Goal: Transaction & Acquisition: Purchase product/service

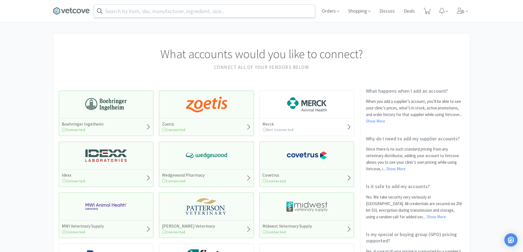
click at [153, 13] on input "text" at bounding box center [204, 11] width 221 height 13
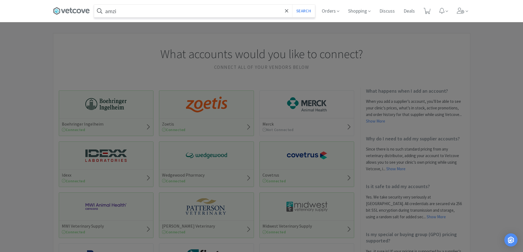
type input "amzi"
click at [292, 5] on button "Search" at bounding box center [303, 11] width 23 height 13
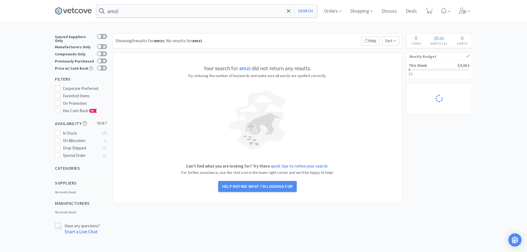
select select "1"
select select "6"
select select "2"
select select "6"
select select "3"
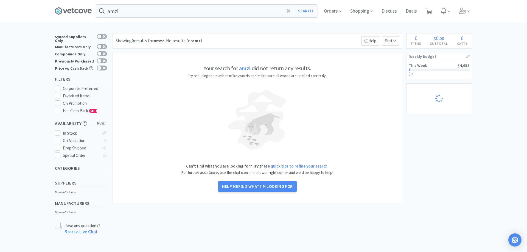
select select "1"
select select "2"
select select "1"
select select "3"
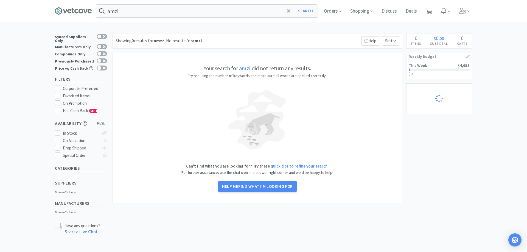
select select "5"
select select "3"
select select "1"
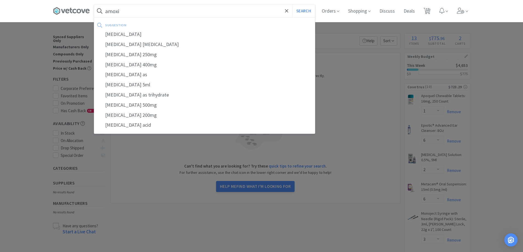
type input "amoxi"
click at [292, 5] on button "Search" at bounding box center [303, 11] width 23 height 13
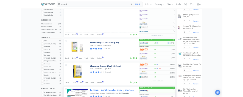
scroll to position [165, 0]
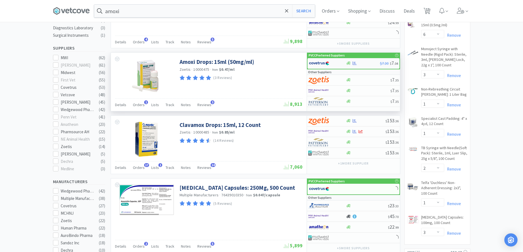
click at [369, 61] on div "$7.30 $ 7 . 04" at bounding box center [354, 63] width 92 height 11
select select "1"
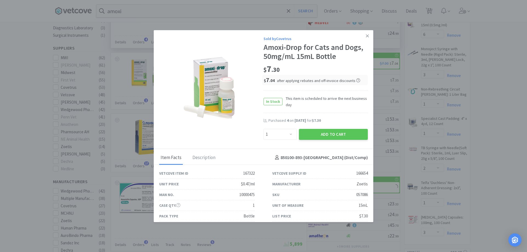
click at [368, 35] on link at bounding box center [368, 36] width 10 height 12
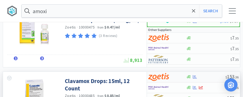
scroll to position [192, 0]
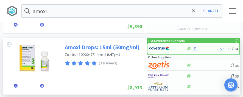
click at [110, 47] on link "Amoxi Drops: 15ml (50mg/ml)" at bounding box center [102, 47] width 75 height 7
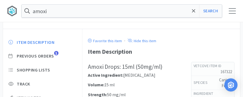
scroll to position [192, 0]
